Goal: Task Accomplishment & Management: Manage account settings

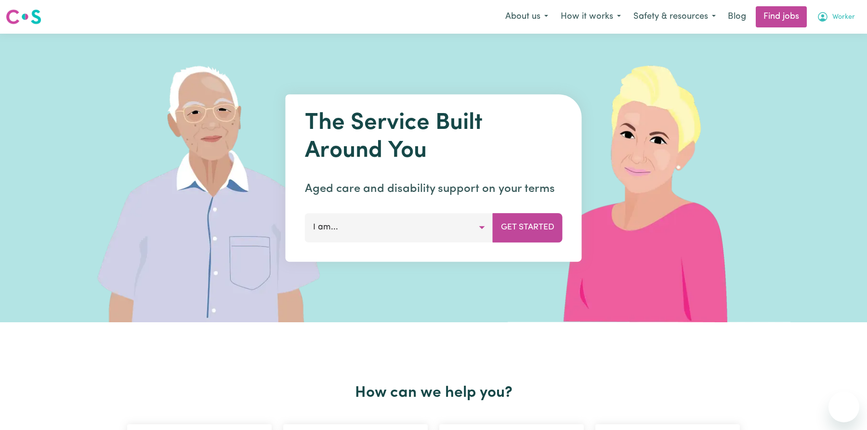
click at [830, 18] on button "Worker" at bounding box center [835, 17] width 51 height 20
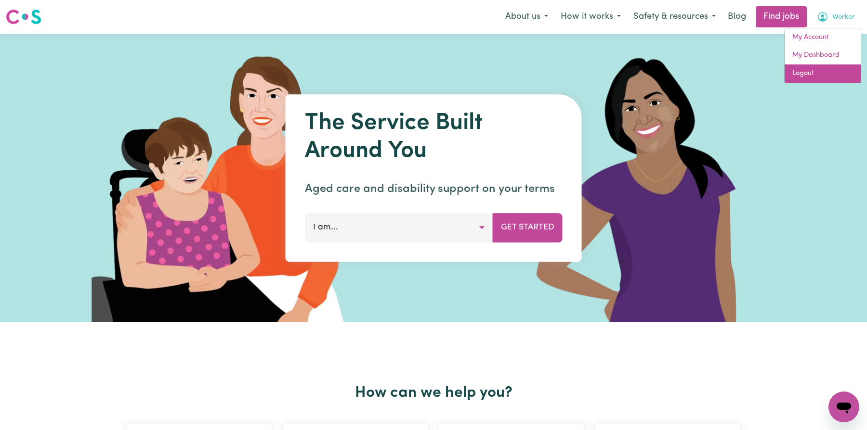
click at [800, 72] on link "Logout" at bounding box center [822, 74] width 76 height 18
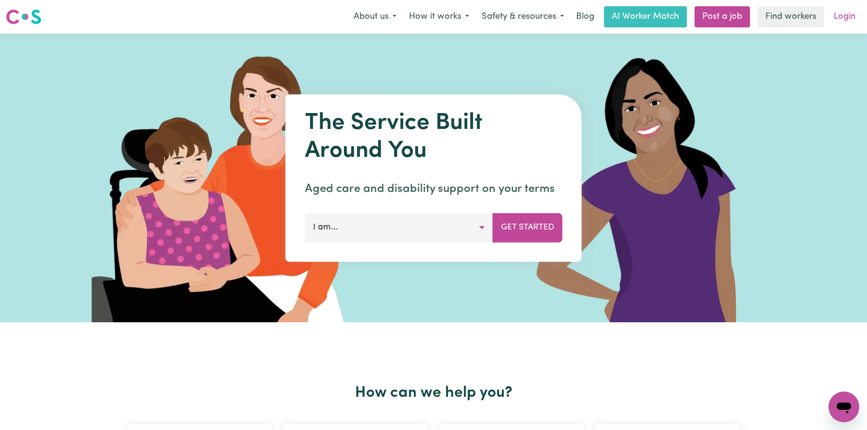
click at [840, 11] on link "Login" at bounding box center [844, 16] width 33 height 21
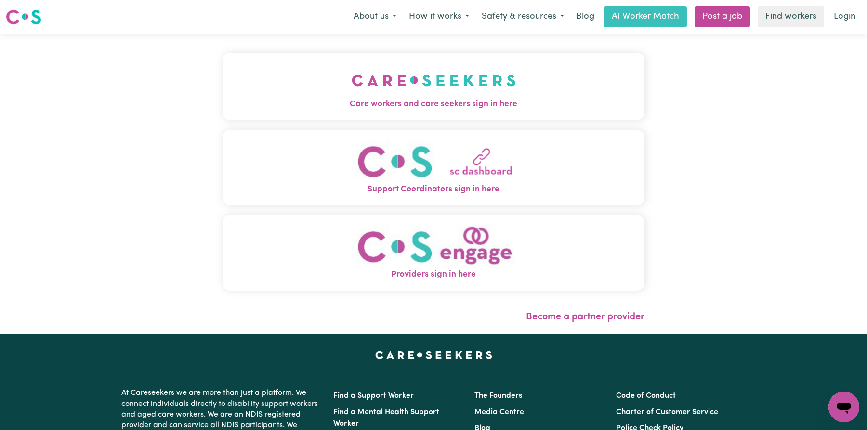
click at [411, 81] on img "Care workers and care seekers sign in here" at bounding box center [433, 81] width 164 height 36
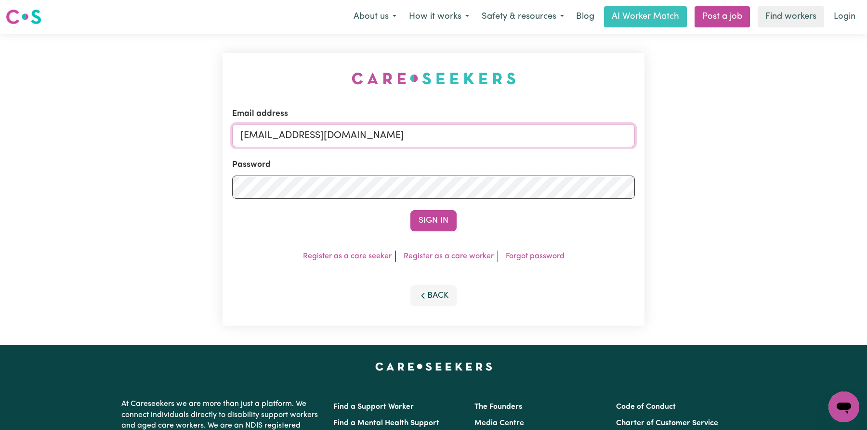
click at [358, 140] on input "[EMAIL_ADDRESS][DOMAIN_NAME]" at bounding box center [433, 135] width 403 height 23
click at [358, 139] on input "[EMAIL_ADDRESS][DOMAIN_NAME]" at bounding box center [433, 135] width 403 height 23
type input "c"
type input "[EMAIL_ADDRESS][DOMAIN_NAME]"
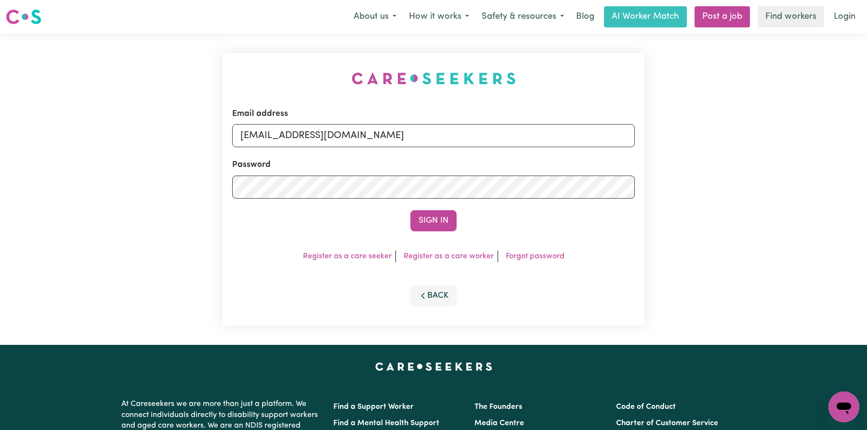
click at [436, 209] on form "Email address [EMAIL_ADDRESS][DOMAIN_NAME] Password Sign In" at bounding box center [433, 170] width 403 height 124
click at [434, 225] on button "Sign In" at bounding box center [433, 220] width 46 height 21
